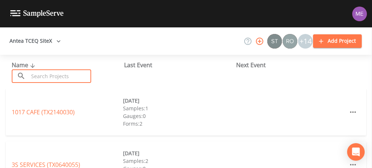
click at [70, 76] on input "text" at bounding box center [60, 77] width 63 height 14
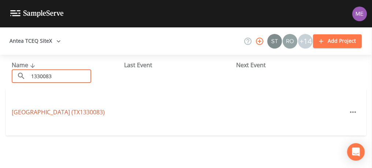
type input "1330083"
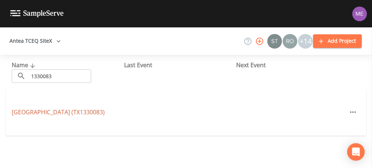
click at [67, 108] on link "[GEOGRAPHIC_DATA] (TX1330083)" at bounding box center [58, 112] width 93 height 8
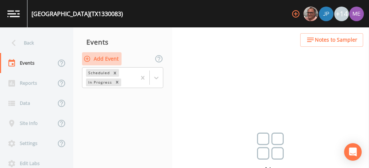
click at [115, 60] on button "Add Event" at bounding box center [102, 59] width 40 height 14
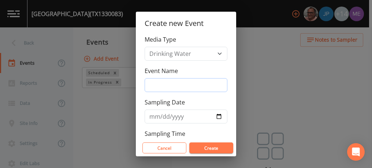
click at [153, 82] on input "Event Name" at bounding box center [186, 85] width 83 height 14
type input "3QSamples"
type input "[DATE]"
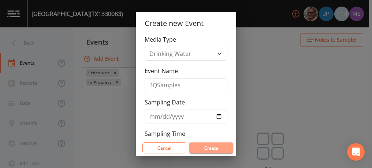
click at [205, 144] on button "Create" at bounding box center [211, 148] width 44 height 11
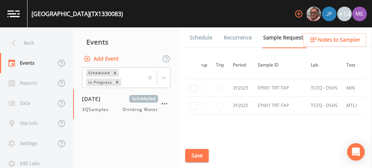
scroll to position [609, 7]
click at [196, 39] on link "Schedule" at bounding box center [201, 37] width 25 height 21
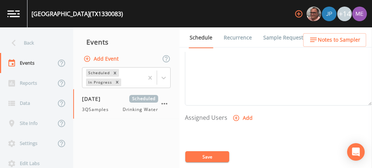
scroll to position [256, 0]
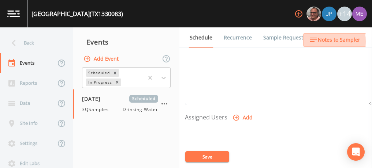
click at [321, 41] on span "Notes to Sampler" at bounding box center [339, 40] width 42 height 9
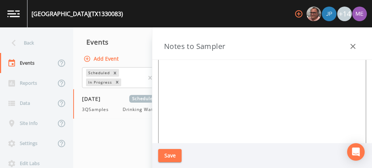
scroll to position [0, 0]
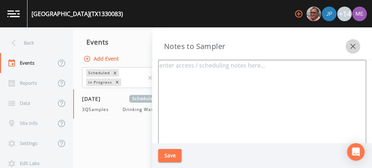
click at [351, 48] on icon "button" at bounding box center [353, 46] width 9 height 9
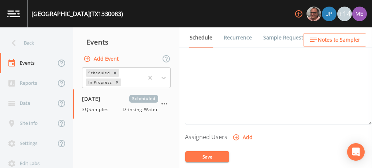
scroll to position [220, 0]
click at [229, 66] on textarea "Event Notes" at bounding box center [278, 95] width 187 height 93
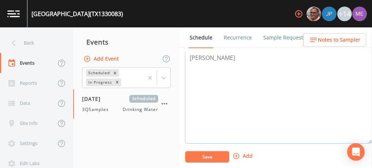
paste textarea "[PHONE_NUMBER]"
type textarea "[PERSON_NAME] [PHONE_NUMBER]"
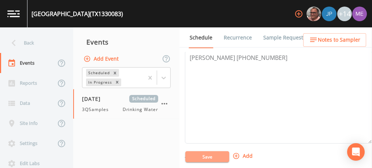
click at [215, 156] on button "Save" at bounding box center [207, 157] width 44 height 11
